Goal: Task Accomplishment & Management: Manage account settings

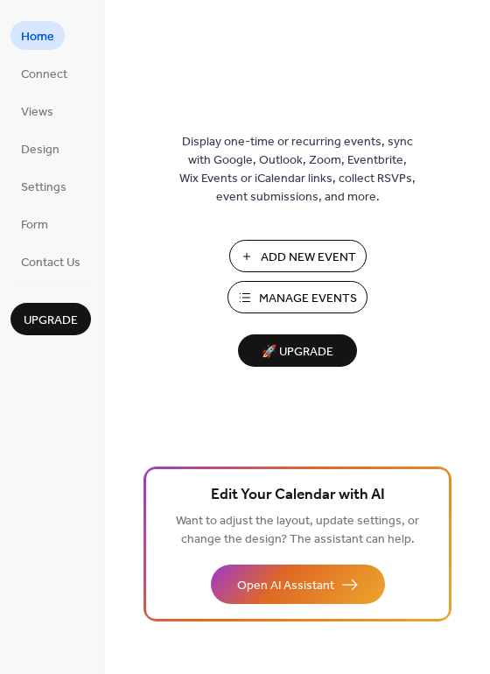
click at [263, 304] on span "Manage Events" at bounding box center [308, 299] width 98 height 18
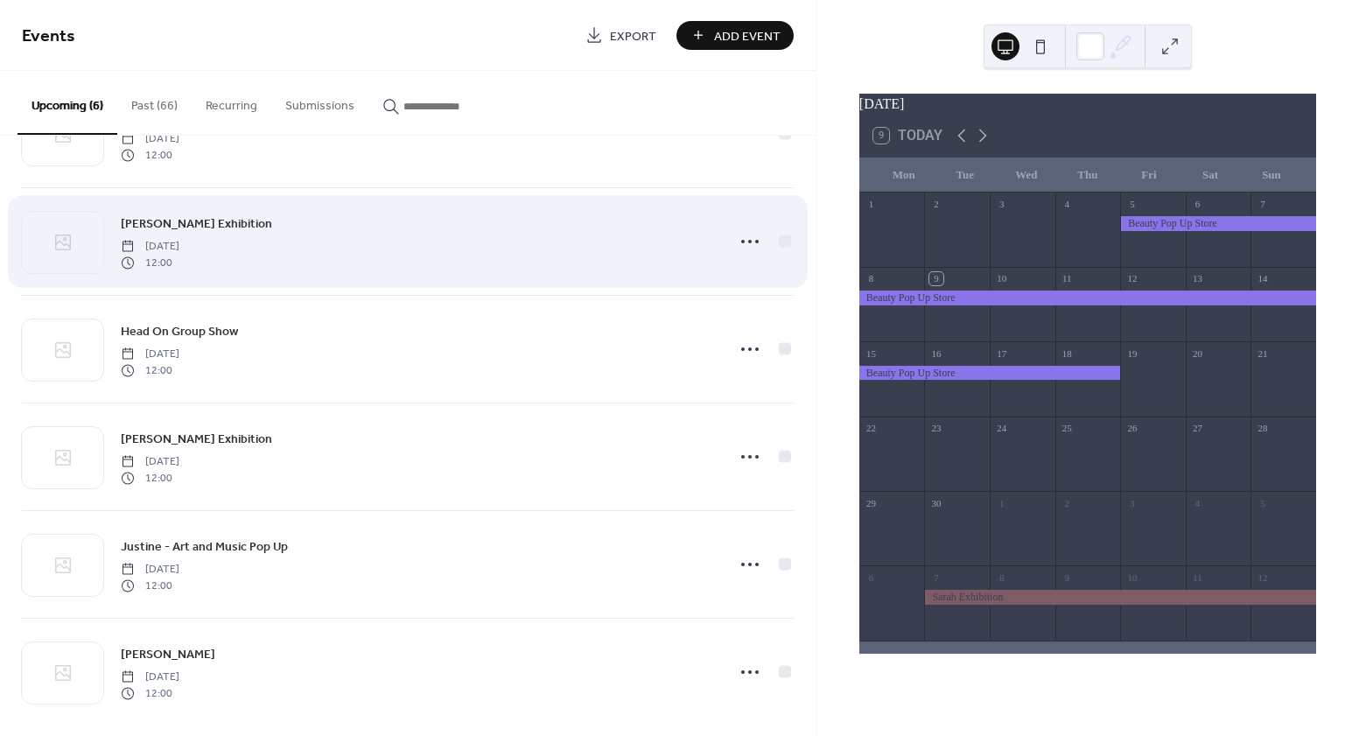
scroll to position [97, 0]
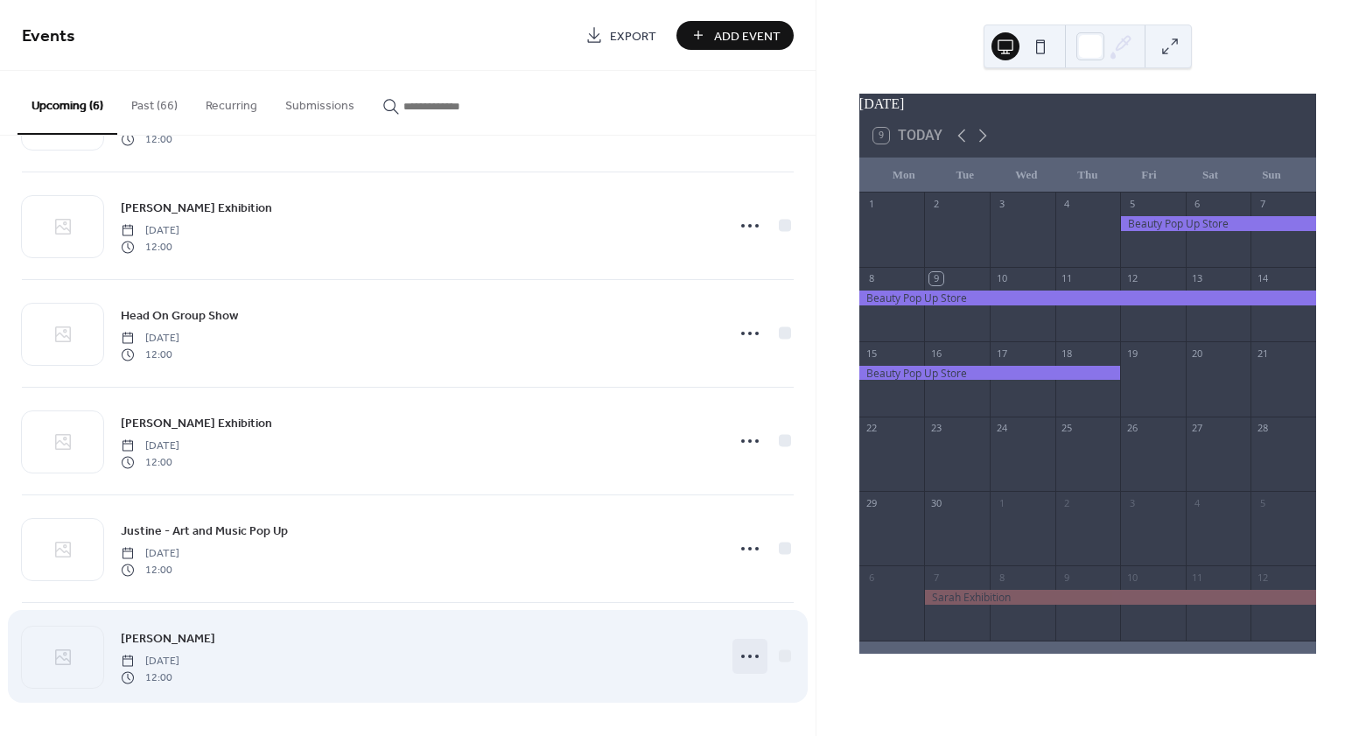
click at [746, 654] on icon at bounding box center [750, 656] width 28 height 28
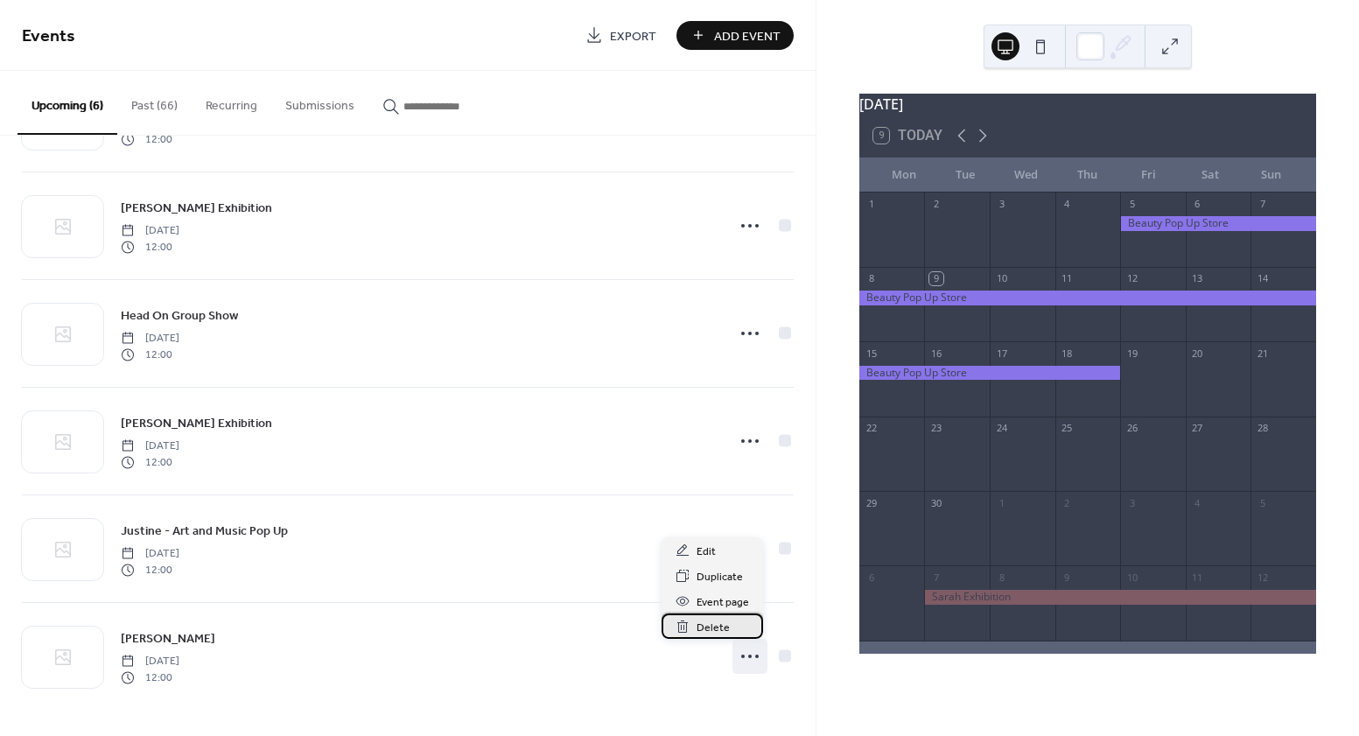
click at [722, 624] on span "Delete" at bounding box center [713, 628] width 33 height 18
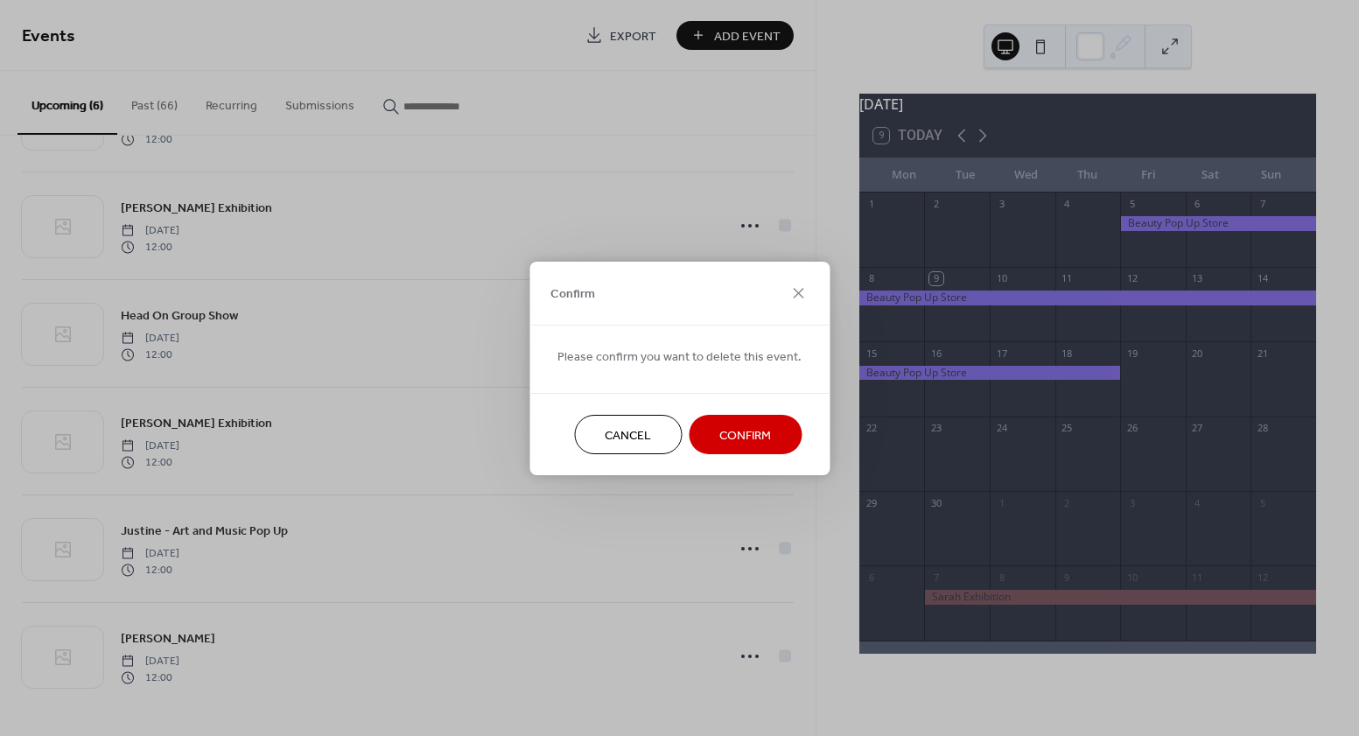
click at [730, 427] on span "Confirm" at bounding box center [745, 435] width 52 height 18
